Goal: Find specific page/section: Find specific page/section

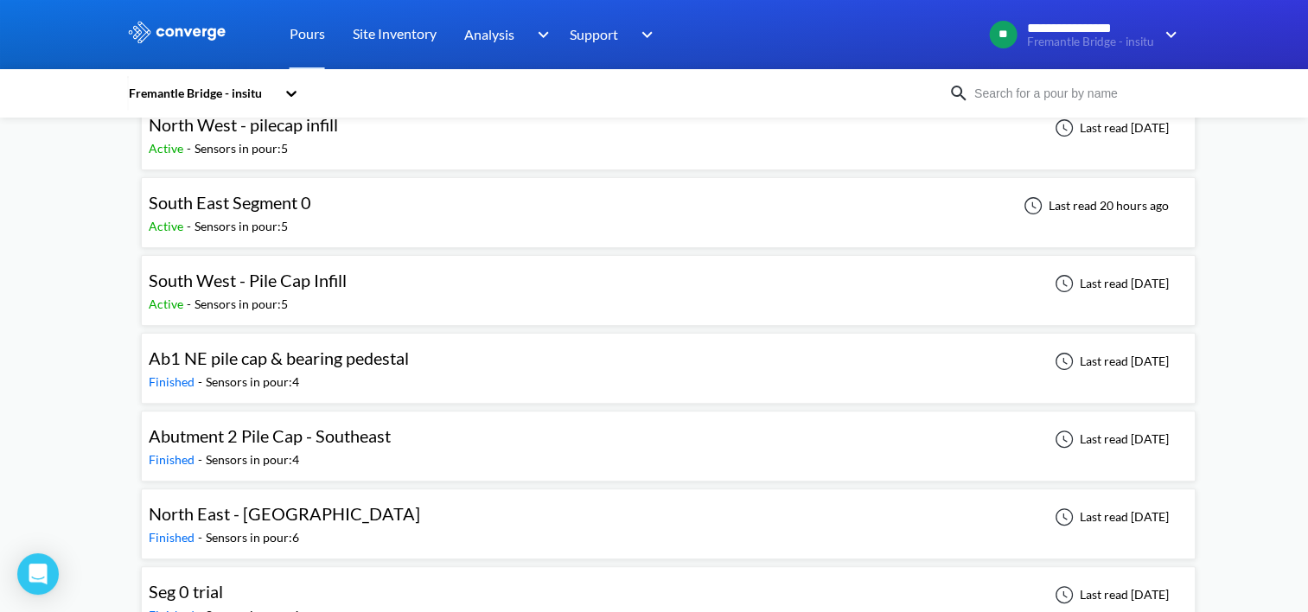
scroll to position [432, 0]
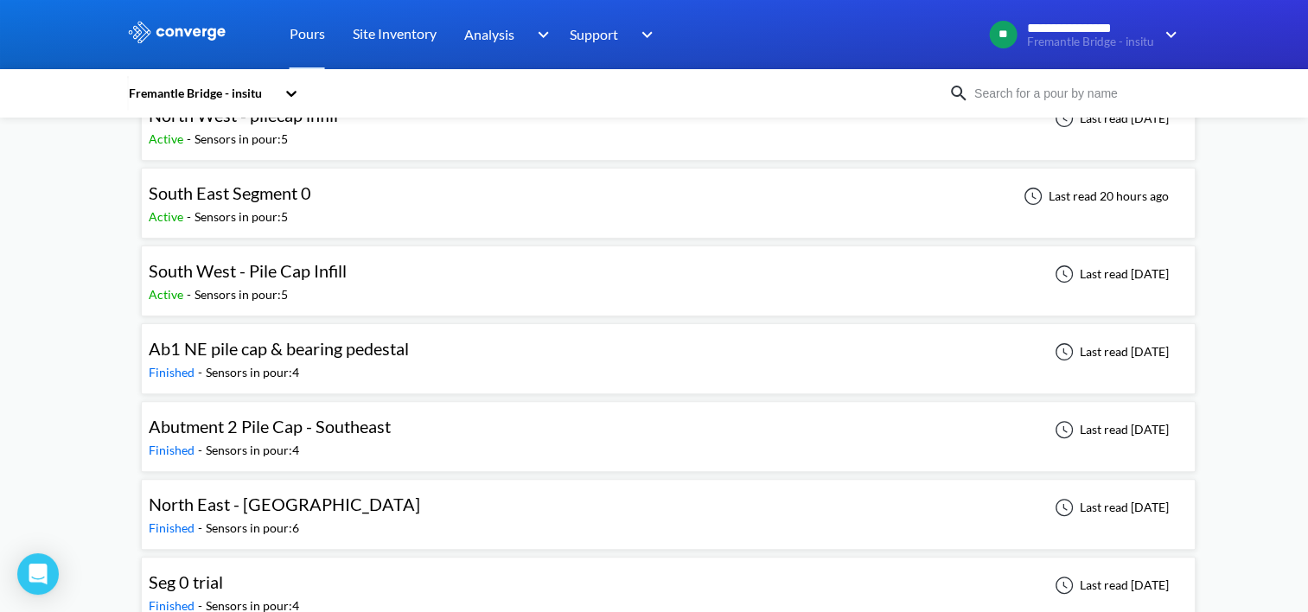
click at [215, 190] on span "South East Segment 0" at bounding box center [230, 192] width 163 height 21
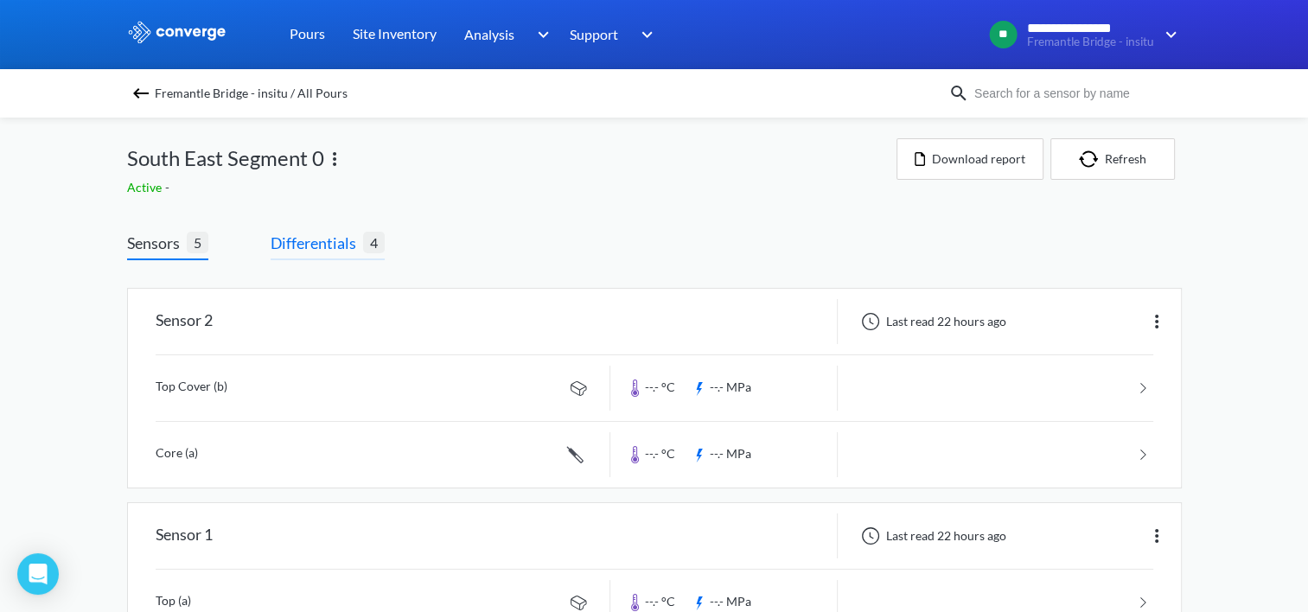
click at [361, 241] on span "Differentials" at bounding box center [317, 243] width 93 height 24
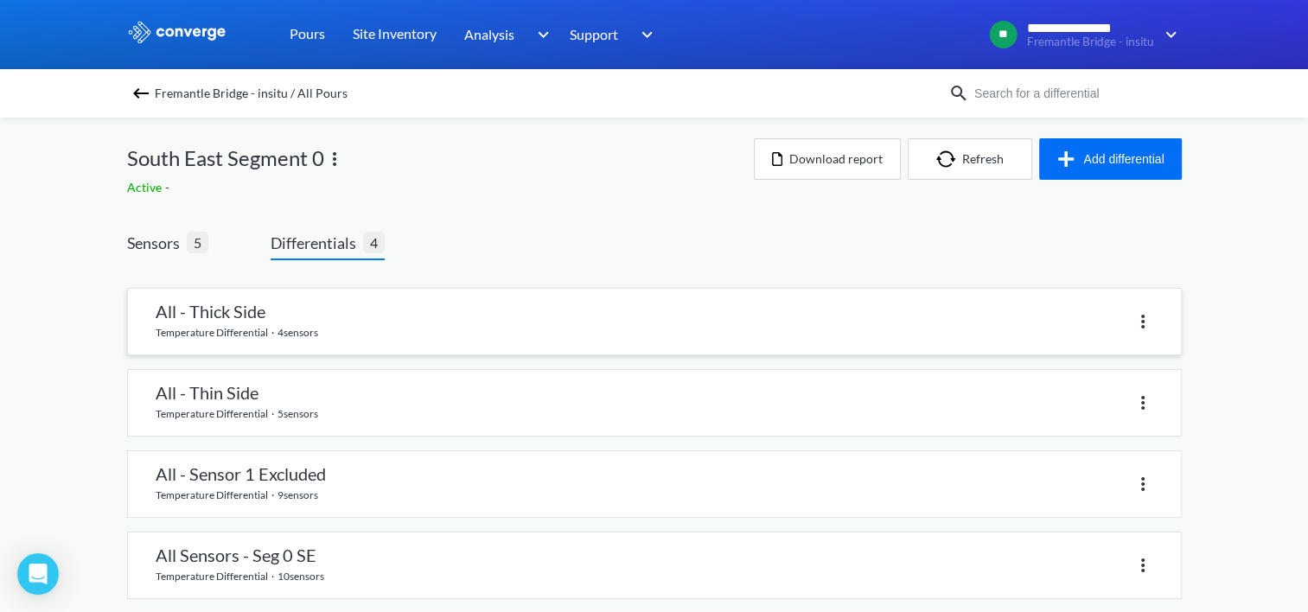
scroll to position [19, 0]
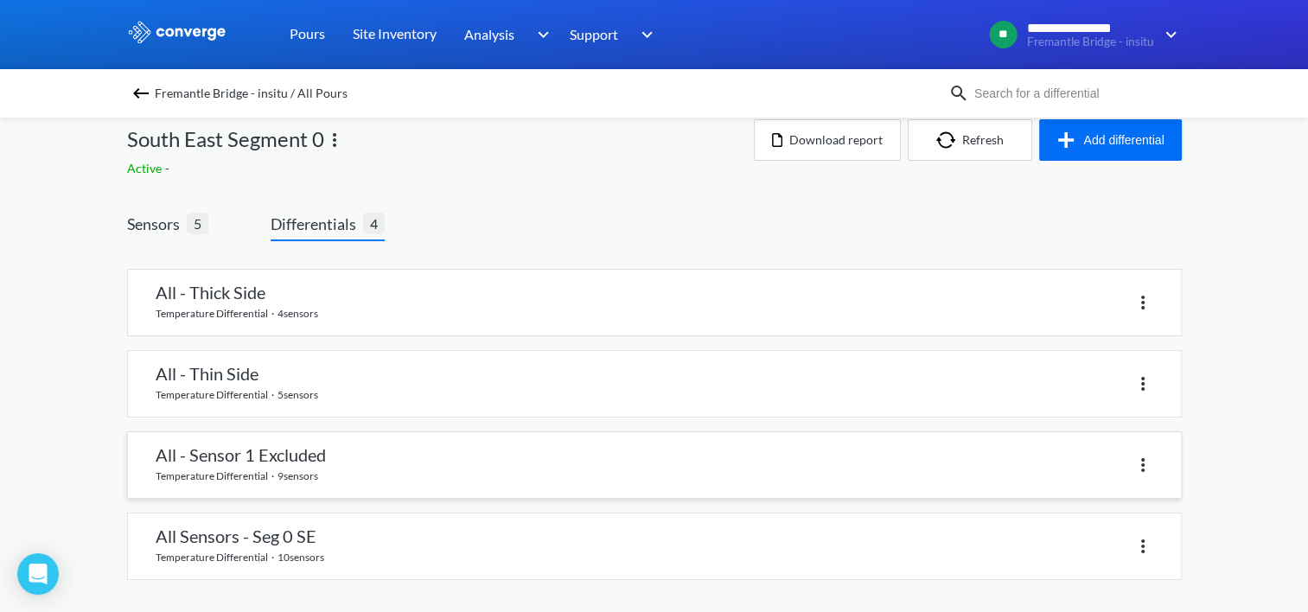
click at [314, 462] on link at bounding box center [654, 465] width 1053 height 66
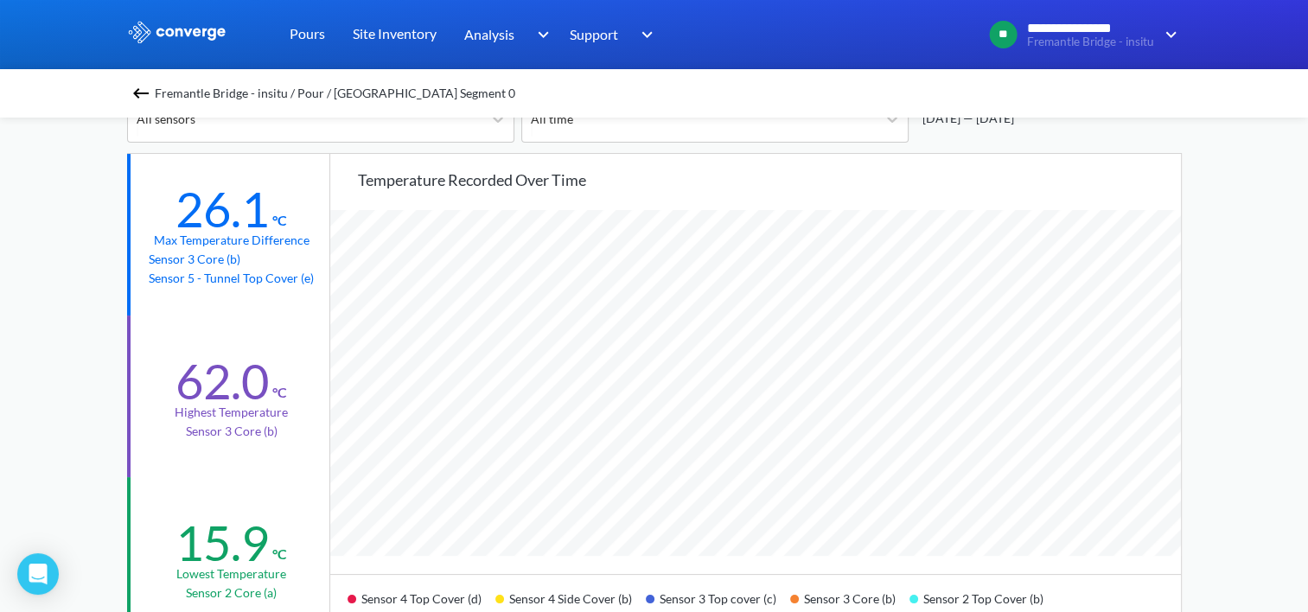
scroll to position [86, 0]
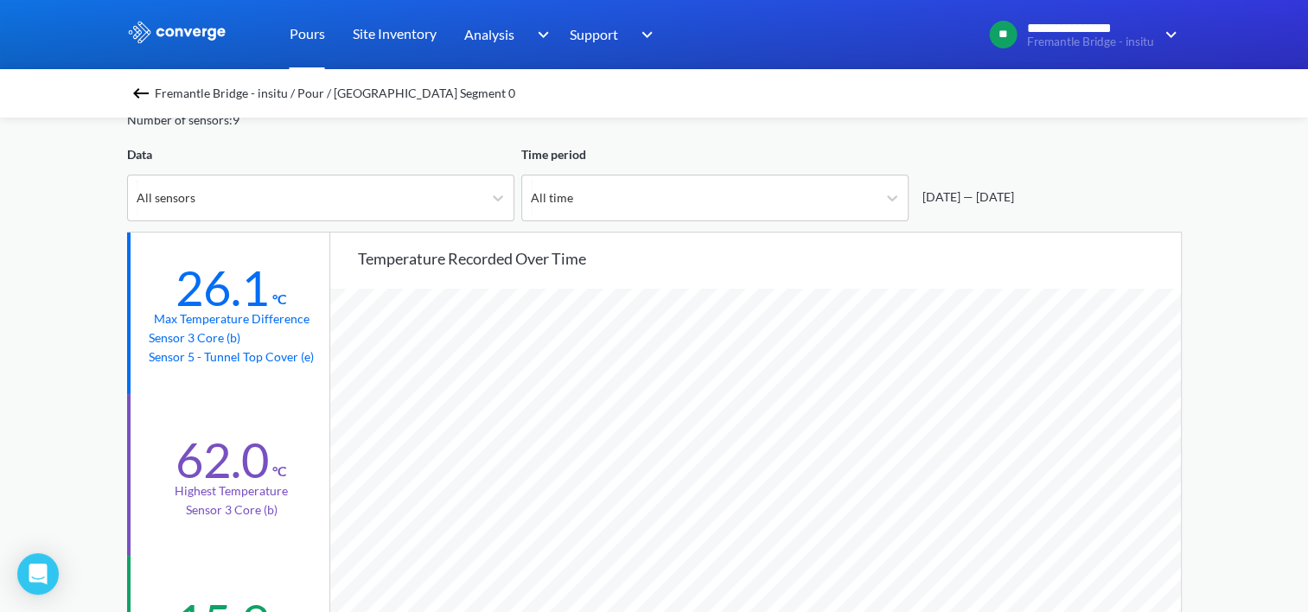
click at [308, 34] on link "Pours" at bounding box center [307, 34] width 35 height 69
